Goal: Transaction & Acquisition: Purchase product/service

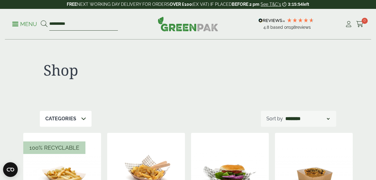
click at [73, 24] on input "**********" at bounding box center [83, 24] width 69 height 13
type input "***"
click at [41, 20] on button at bounding box center [44, 24] width 7 height 8
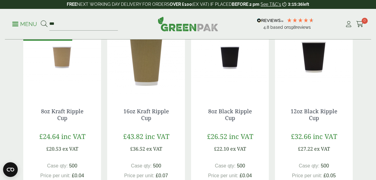
scroll to position [118, 0]
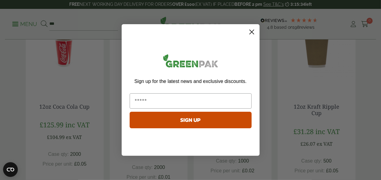
click at [250, 34] on circle "Close dialog" at bounding box center [251, 32] width 10 height 10
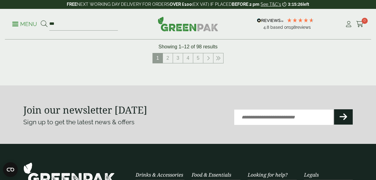
scroll to position [728, 0]
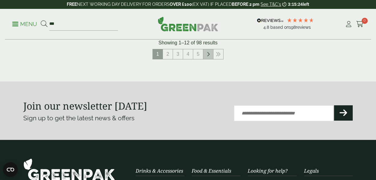
click at [209, 56] on icon at bounding box center [208, 54] width 3 height 5
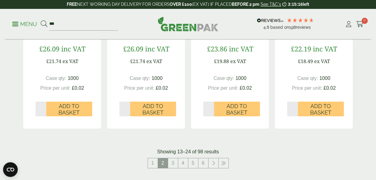
scroll to position [637, 0]
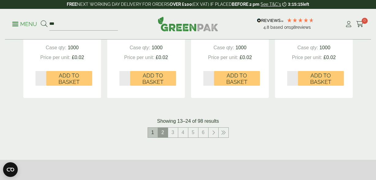
click at [154, 130] on link "1" at bounding box center [153, 133] width 10 height 10
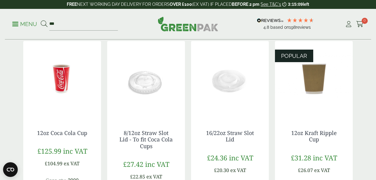
scroll to position [91, 0]
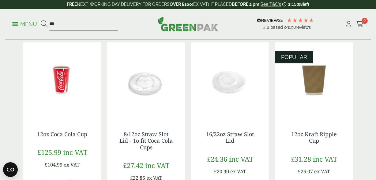
click at [151, 98] on img at bounding box center [146, 80] width 78 height 77
